Goal: Check status: Check status

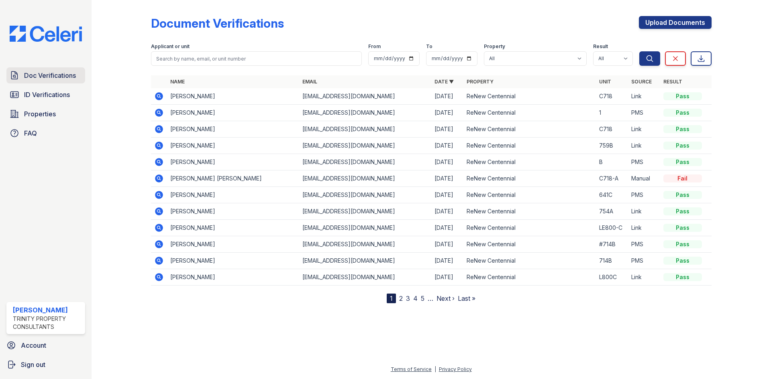
click at [53, 73] on span "Doc Verifications" at bounding box center [50, 76] width 52 height 10
click at [51, 90] on span "ID Verifications" at bounding box center [47, 95] width 46 height 10
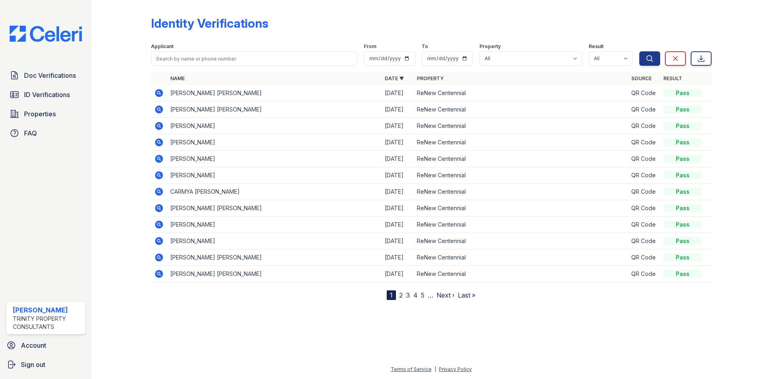
click at [51, 90] on span "ID Verifications" at bounding box center [47, 95] width 46 height 10
click at [39, 98] on span "ID Verifications" at bounding box center [47, 95] width 46 height 10
click at [43, 98] on span "ID Verifications" at bounding box center [47, 95] width 46 height 10
click at [55, 96] on span "ID Verifications" at bounding box center [47, 95] width 46 height 10
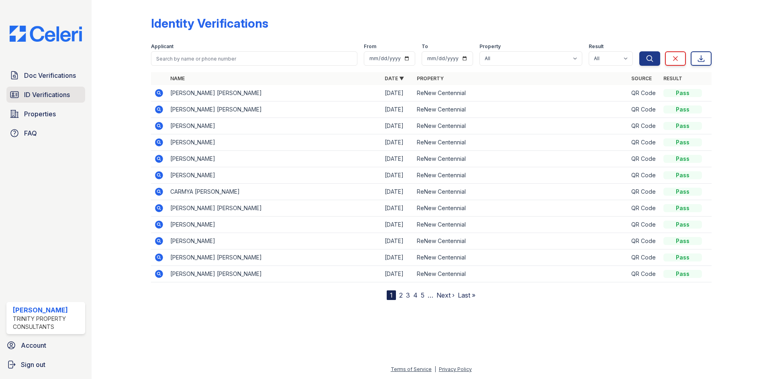
click at [61, 91] on span "ID Verifications" at bounding box center [47, 95] width 46 height 10
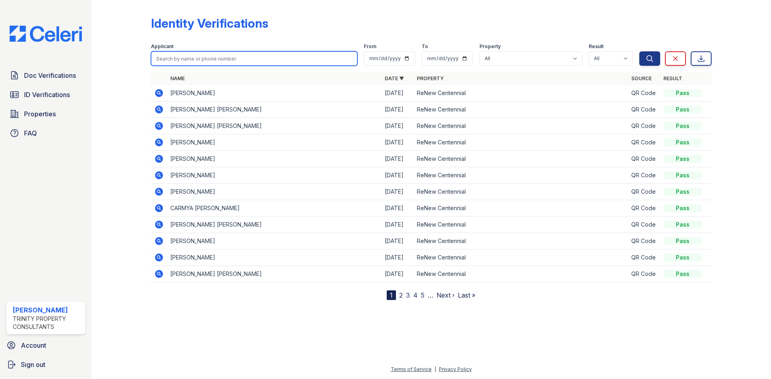
click at [190, 59] on input "search" at bounding box center [254, 58] width 206 height 14
type input "[PERSON_NAME]"
click at [639, 51] on button "Search" at bounding box center [649, 58] width 21 height 14
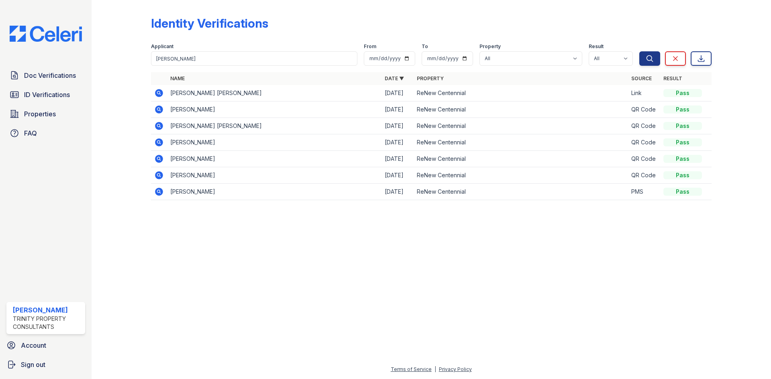
click at [160, 110] on icon at bounding box center [159, 110] width 10 height 10
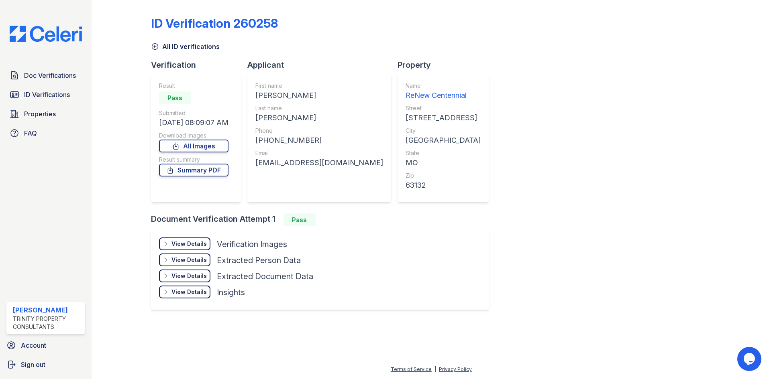
click at [193, 243] on div "View Details" at bounding box center [188, 244] width 35 height 8
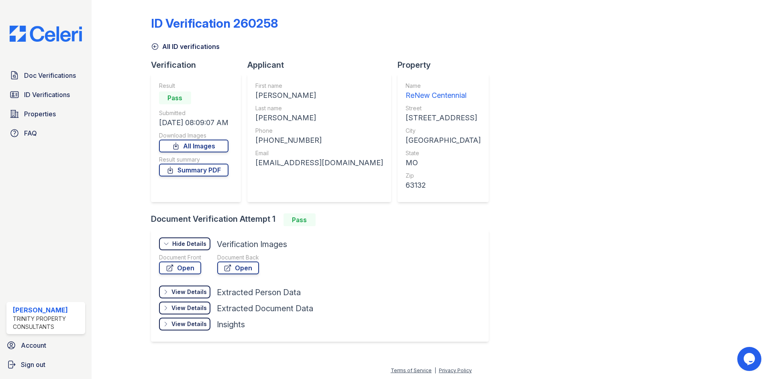
scroll to position [1, 0]
click at [190, 266] on link "Open" at bounding box center [180, 267] width 42 height 13
click at [503, 67] on div "ID Verification 260258 All ID verifications Verification Result Pass Submitted …" at bounding box center [431, 177] width 560 height 350
